Goal: Task Accomplishment & Management: Use online tool/utility

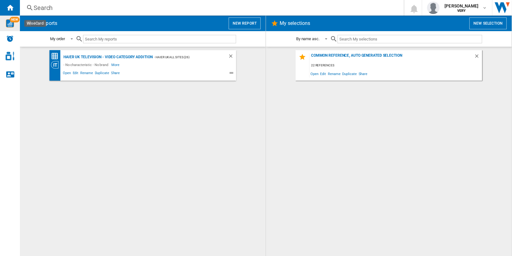
click at [10, 25] on img "WiseCard" at bounding box center [10, 23] width 8 height 8
click at [243, 23] on button "New report" at bounding box center [245, 23] width 32 height 12
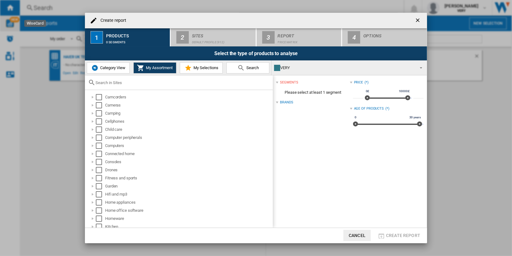
click at [155, 84] on input "text" at bounding box center [183, 82] width 174 height 5
click at [147, 83] on input "text" at bounding box center [183, 82] width 174 height 5
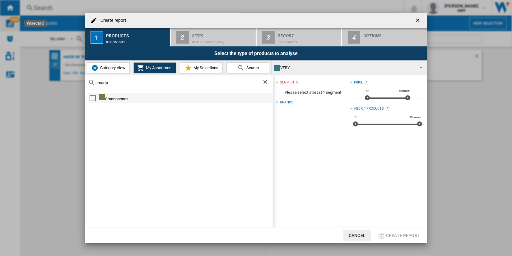
type input "smartp"
click at [92, 98] on div "Select" at bounding box center [93, 98] width 6 height 6
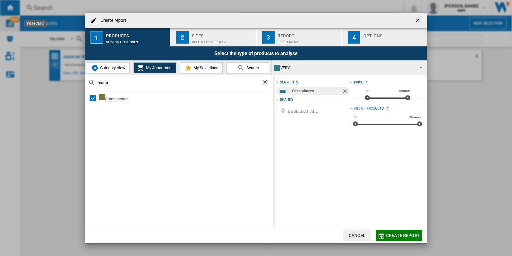
click at [227, 40] on div "Default profile (912)" at bounding box center [222, 40] width 61 height 7
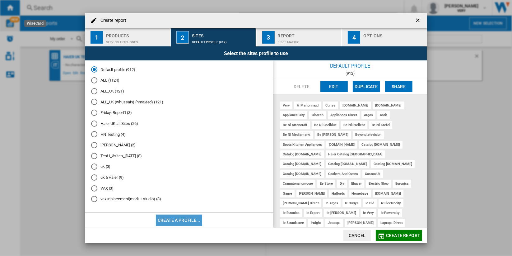
click at [188, 220] on button "Create a profile..." at bounding box center [179, 219] width 46 height 11
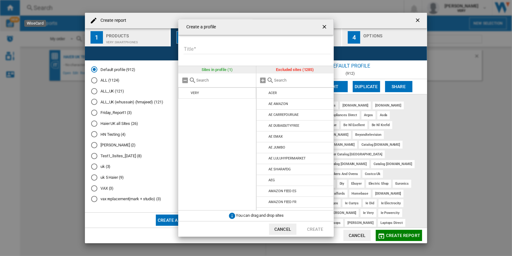
click at [225, 49] on input "Title" at bounding box center [257, 49] width 147 height 9
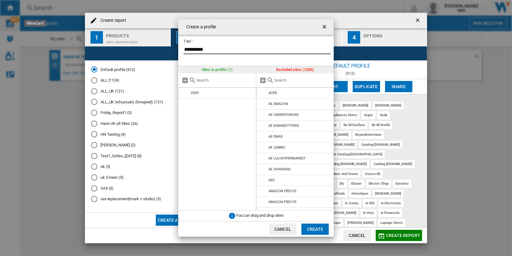
type input "**********"
click at [297, 80] on input "text" at bounding box center [303, 80] width 57 height 5
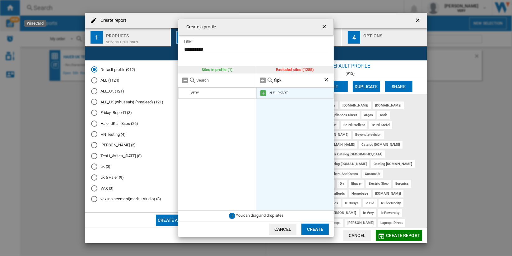
click at [262, 92] on md-icon at bounding box center [263, 92] width 7 height 7
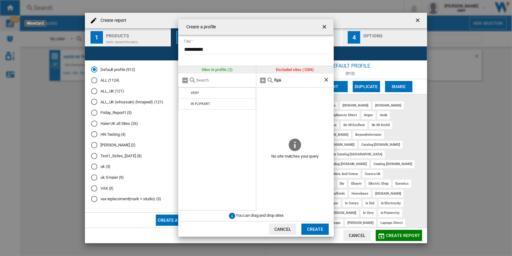
click at [283, 84] on div "flipk" at bounding box center [296, 80] width 78 height 14
click at [284, 83] on div "flipk" at bounding box center [296, 80] width 78 height 14
click at [286, 82] on input "flipk" at bounding box center [299, 80] width 49 height 5
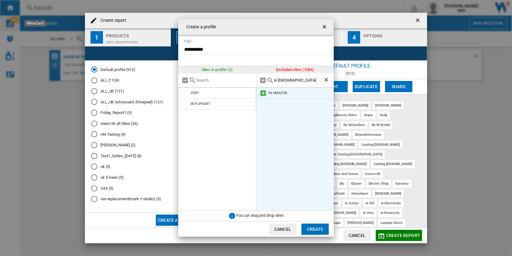
click at [264, 93] on md-icon at bounding box center [263, 92] width 7 height 7
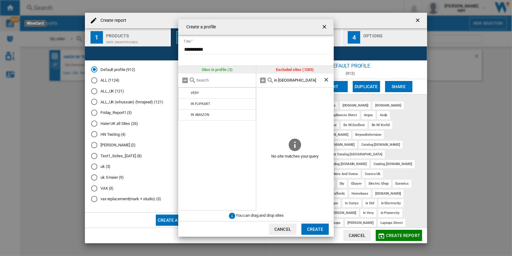
click at [302, 81] on input "in amazon" at bounding box center [299, 80] width 49 height 5
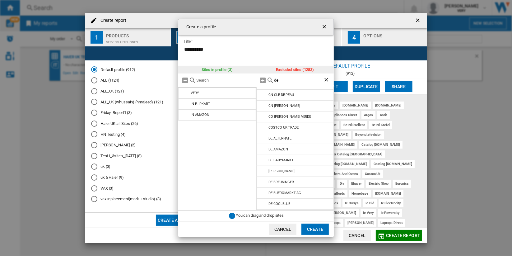
scroll to position [276, 0]
click at [262, 136] on md-icon at bounding box center [263, 139] width 7 height 7
click at [264, 125] on md-icon at bounding box center [263, 128] width 7 height 7
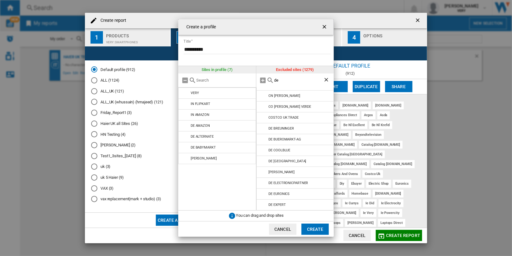
click at [264, 125] on md-icon at bounding box center [263, 128] width 7 height 7
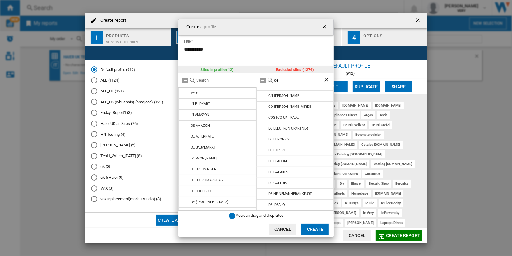
click at [264, 125] on md-icon at bounding box center [263, 128] width 7 height 7
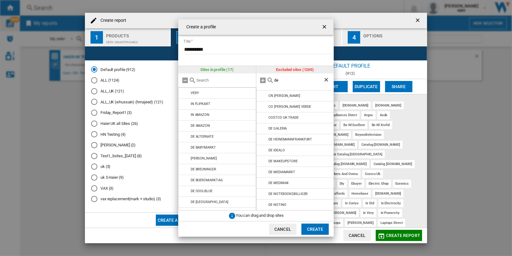
click at [264, 125] on md-icon at bounding box center [263, 128] width 7 height 7
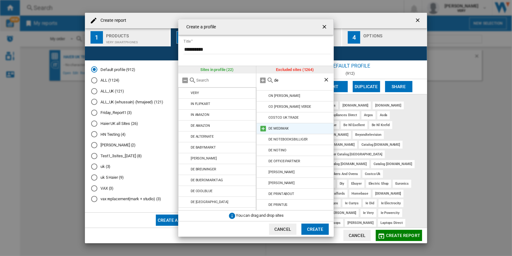
click at [263, 125] on md-icon at bounding box center [263, 128] width 7 height 7
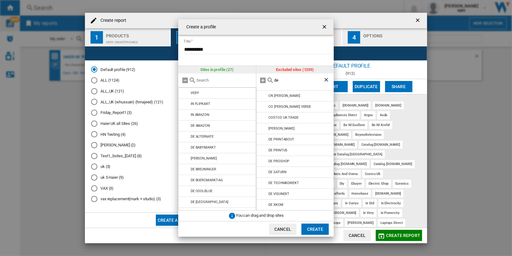
click at [263, 125] on md-icon at bounding box center [263, 128] width 7 height 7
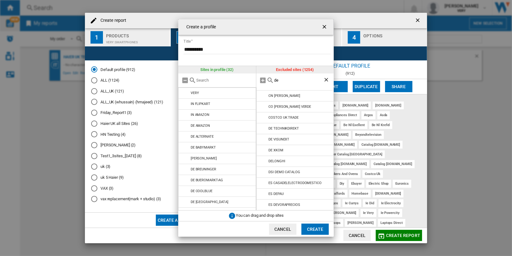
click at [263, 125] on md-icon at bounding box center [263, 128] width 7 height 7
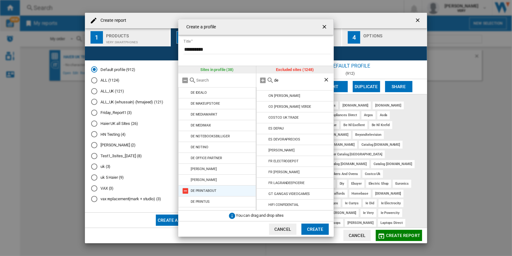
scroll to position [291, 0]
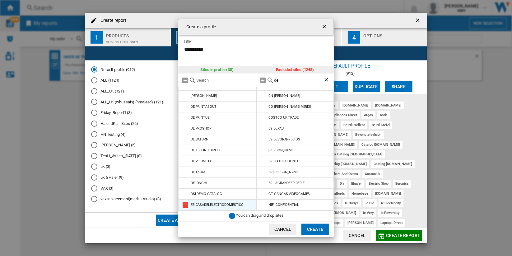
click at [185, 205] on md-icon at bounding box center [185, 204] width 7 height 7
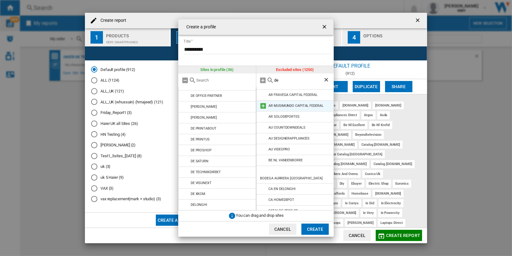
scroll to position [0, 0]
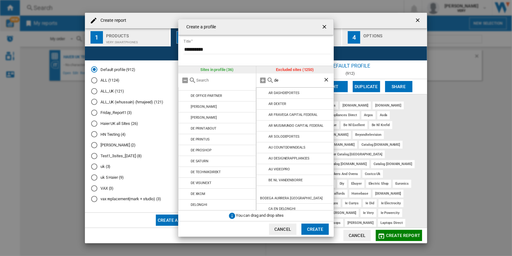
click at [295, 82] on input "de" at bounding box center [299, 80] width 49 height 5
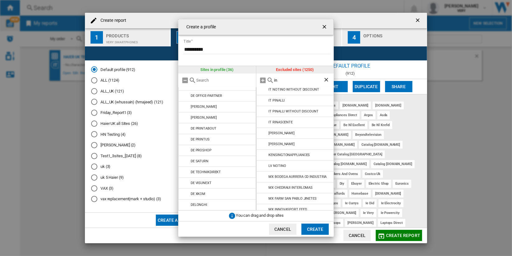
type input "in"
click at [314, 232] on button "Create" at bounding box center [315, 229] width 27 height 11
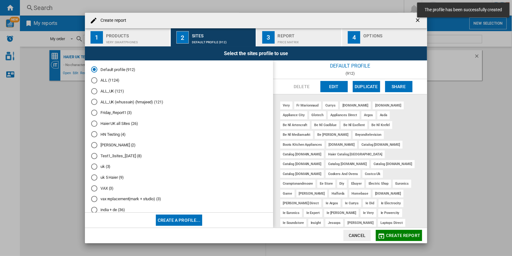
scroll to position [10, 0]
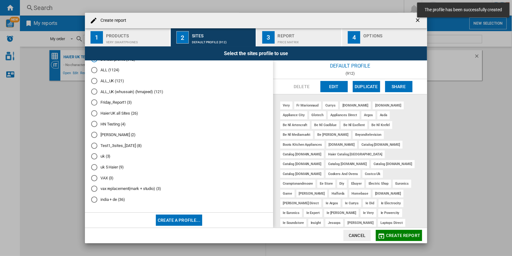
click at [108, 197] on md-radio-button "india + de (36)" at bounding box center [179, 200] width 176 height 6
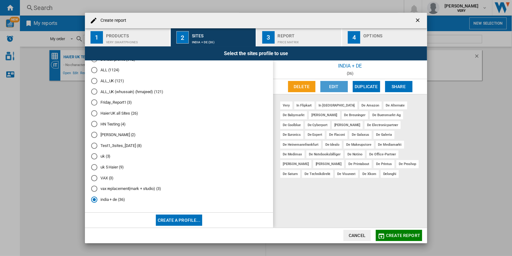
click at [330, 84] on button "Edit" at bounding box center [334, 86] width 27 height 11
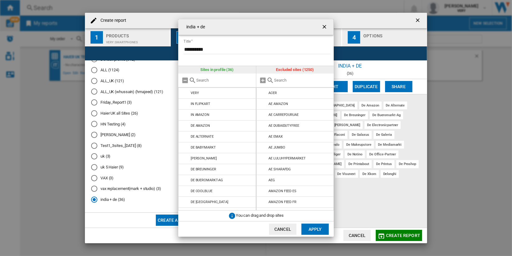
click at [292, 79] on input "{{::title}} {{::getI18NText('BUTTONS.CANCEL')}} ..." at bounding box center [303, 80] width 57 height 5
type input "a"
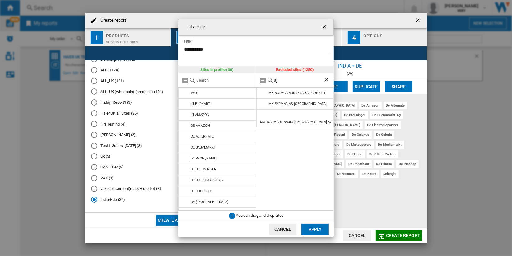
type input "aji"
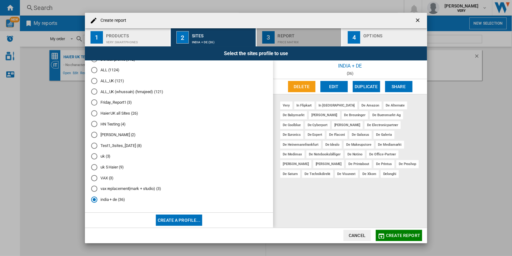
click at [307, 38] on div "Price Matrix" at bounding box center [308, 40] width 61 height 7
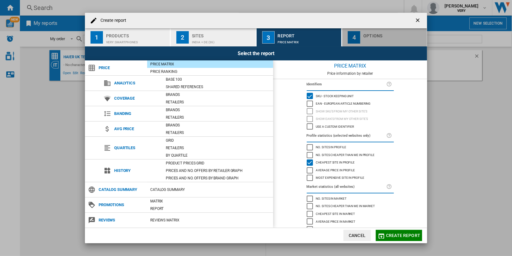
click at [377, 38] on div "button" at bounding box center [394, 40] width 61 height 7
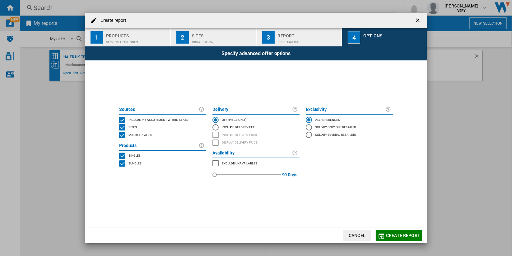
click at [218, 37] on div "Sites" at bounding box center [222, 34] width 61 height 7
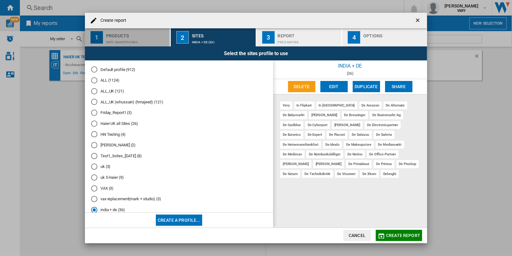
click at [160, 38] on div "VERY:Smartphones" at bounding box center [136, 40] width 61 height 7
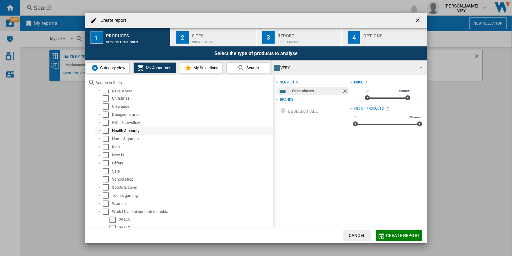
scroll to position [278, 0]
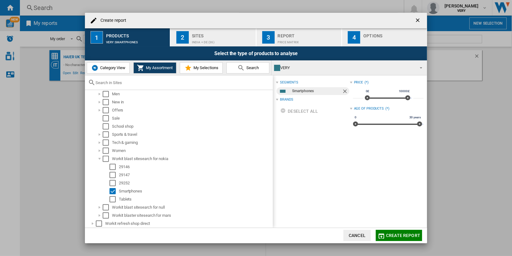
click at [113, 67] on span "Category View" at bounding box center [112, 67] width 27 height 5
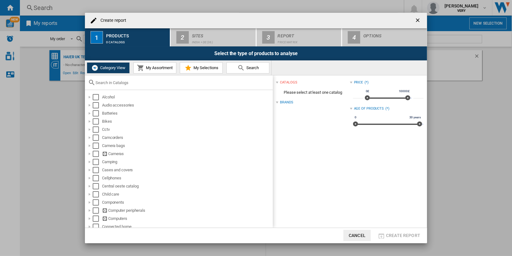
click at [146, 82] on input "text" at bounding box center [183, 82] width 174 height 5
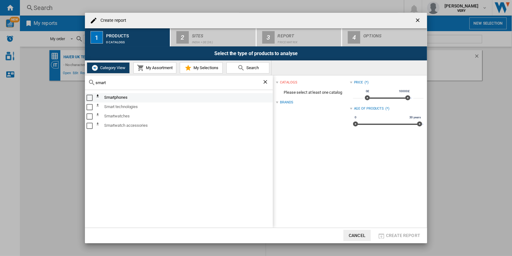
type input "smart"
click at [90, 97] on div "Select" at bounding box center [90, 98] width 6 height 6
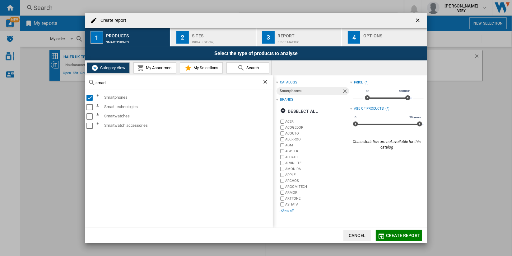
click at [288, 211] on div "+Show all" at bounding box center [314, 211] width 71 height 5
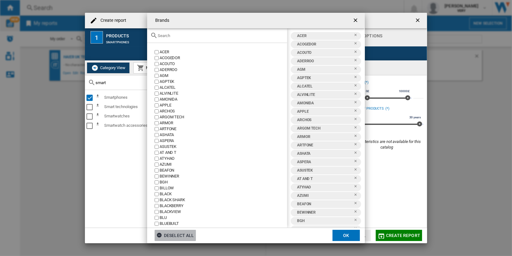
click at [186, 234] on div "Deselect all" at bounding box center [176, 235] width 38 height 11
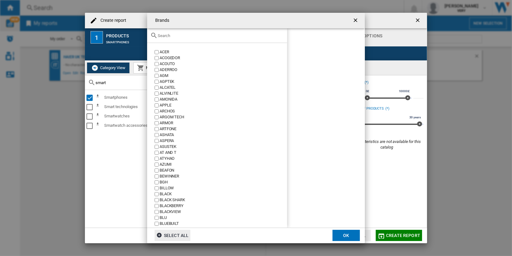
click at [182, 35] on input "text" at bounding box center [221, 35] width 126 height 5
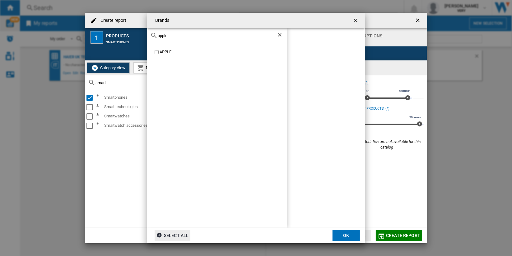
type input "apple"
click at [164, 52] on div "APPLE" at bounding box center [224, 52] width 128 height 6
click at [346, 233] on button "OK" at bounding box center [346, 235] width 27 height 11
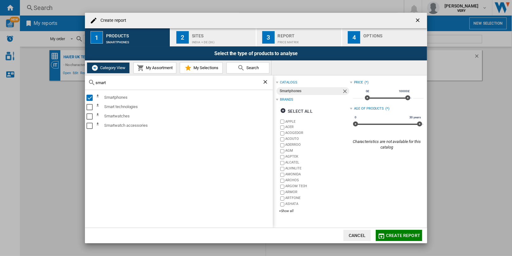
click at [397, 234] on span "Create report" at bounding box center [403, 235] width 34 height 5
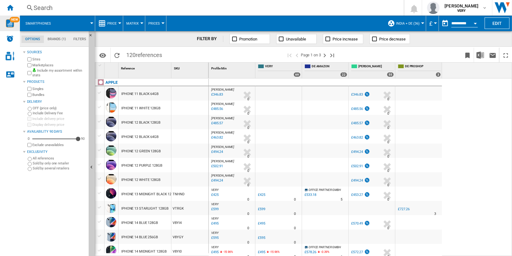
drag, startPoint x: 158, startPoint y: 93, endPoint x: 128, endPoint y: 94, distance: 30.8
click at [128, 94] on div "IPHONE 11 BLACK 64GB" at bounding box center [145, 93] width 53 height 14
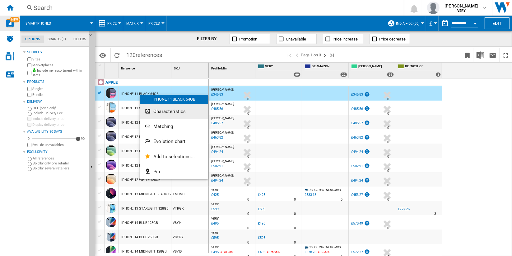
click at [190, 113] on button "Characteristics" at bounding box center [174, 111] width 68 height 15
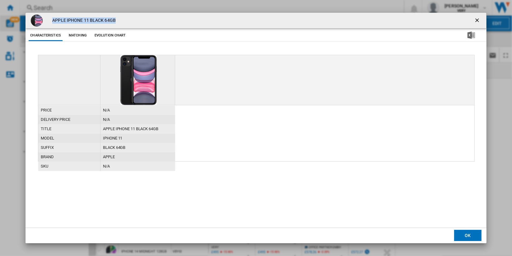
drag, startPoint x: 53, startPoint y: 20, endPoint x: 123, endPoint y: 16, distance: 70.5
click at [123, 16] on div "APPLE IPHONE 11 BLACK 64GB" at bounding box center [256, 21] width 461 height 16
copy h4 "APPLE IPHONE 11 BLACK 64GB"
